Goal: Check status

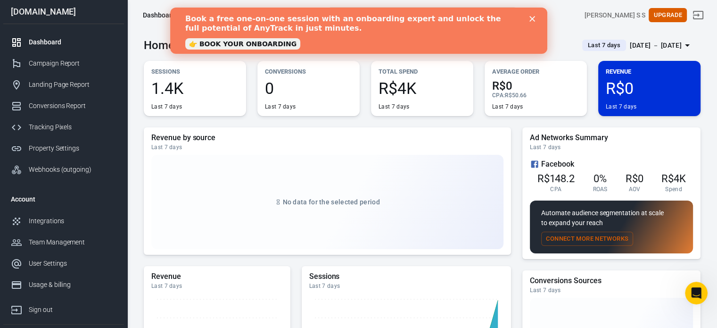
click at [49, 39] on div "Dashboard" at bounding box center [73, 42] width 88 height 10
click at [101, 67] on div "Campaign Report" at bounding box center [73, 63] width 88 height 10
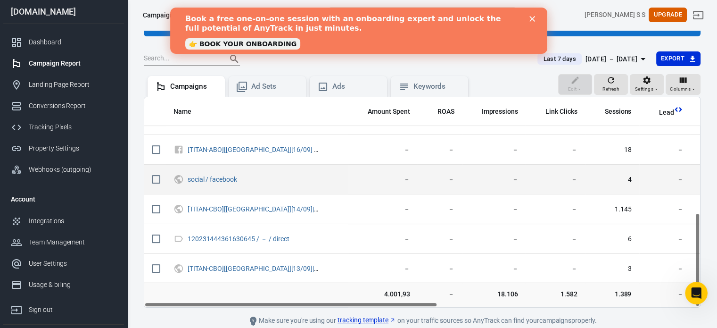
scroll to position [87, 0]
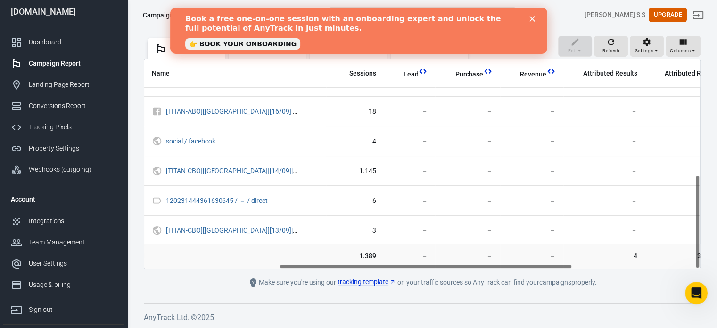
drag, startPoint x: 361, startPoint y: 265, endPoint x: 496, endPoint y: 276, distance: 135.8
click at [496, 276] on main "Verify Ads Integration on Pixel Settings to display your campaigns AnyTrack rel…" at bounding box center [422, 120] width 557 height 335
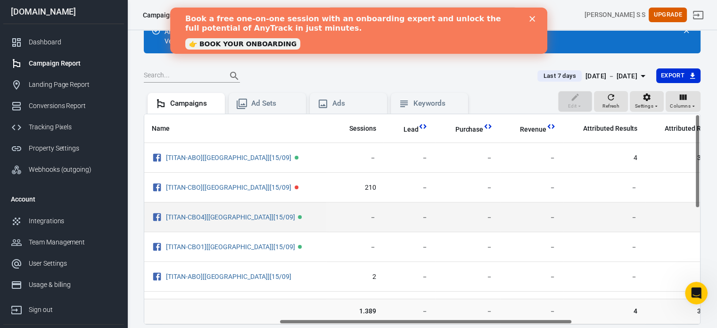
scroll to position [0, 0]
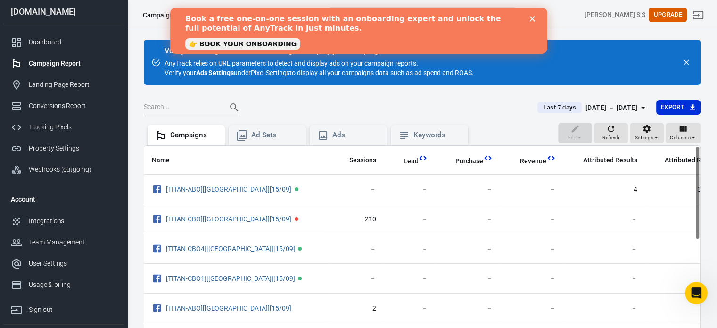
click at [615, 106] on div "[DATE] － [DATE]" at bounding box center [612, 108] width 52 height 12
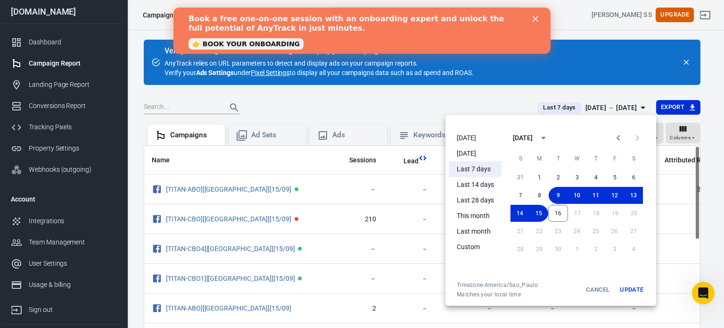
click at [481, 133] on li "[DATE]" at bounding box center [475, 138] width 52 height 16
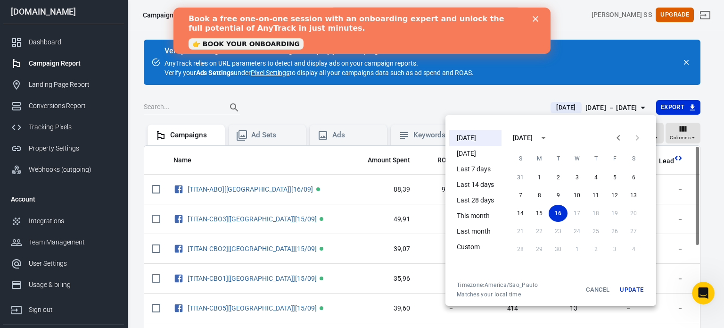
click at [471, 94] on div at bounding box center [362, 164] width 724 height 328
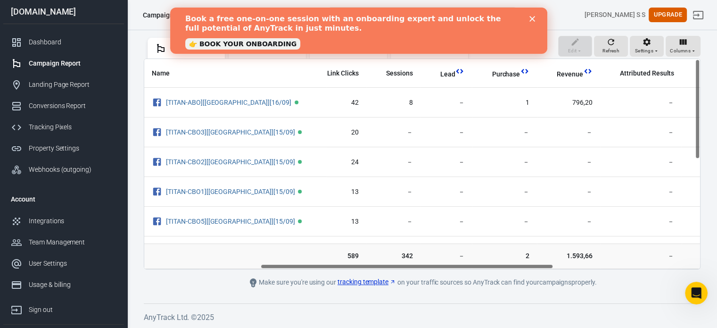
scroll to position [0, 220]
drag, startPoint x: 386, startPoint y: 264, endPoint x: 502, endPoint y: 270, distance: 116.7
click at [502, 270] on main "Verify Ads Integration on Pixel Settings to display your campaigns AnyTrack rel…" at bounding box center [422, 120] width 557 height 335
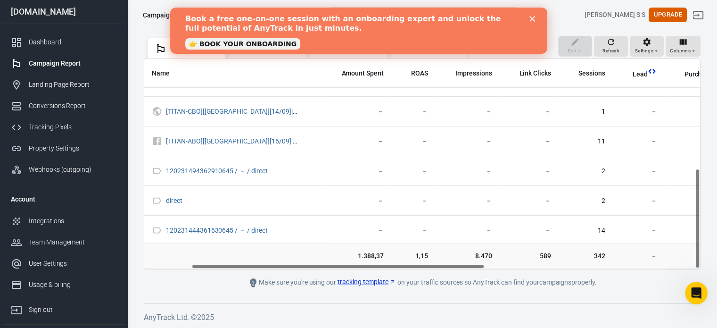
scroll to position [229, 6]
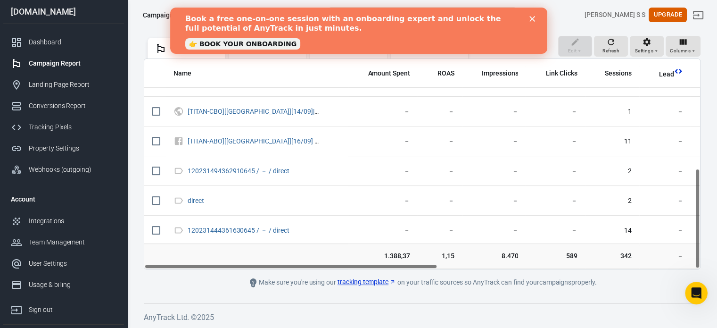
drag, startPoint x: 462, startPoint y: 264, endPoint x: 343, endPoint y: 265, distance: 118.8
click at [343, 265] on div "Name Amount Spent ROAS Impressions Link Clicks Sessions Lead Purchase Revenue A…" at bounding box center [422, 164] width 556 height 210
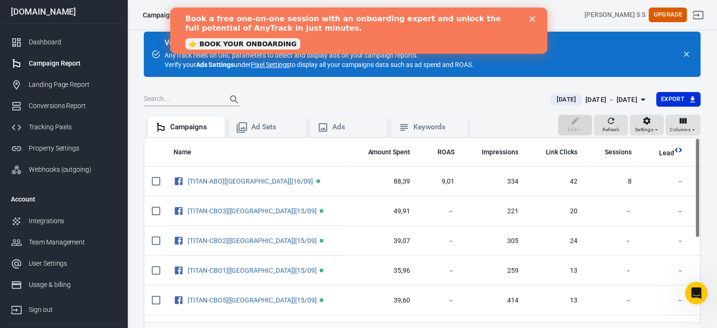
scroll to position [0, 0]
